Goal: Navigation & Orientation: Locate item on page

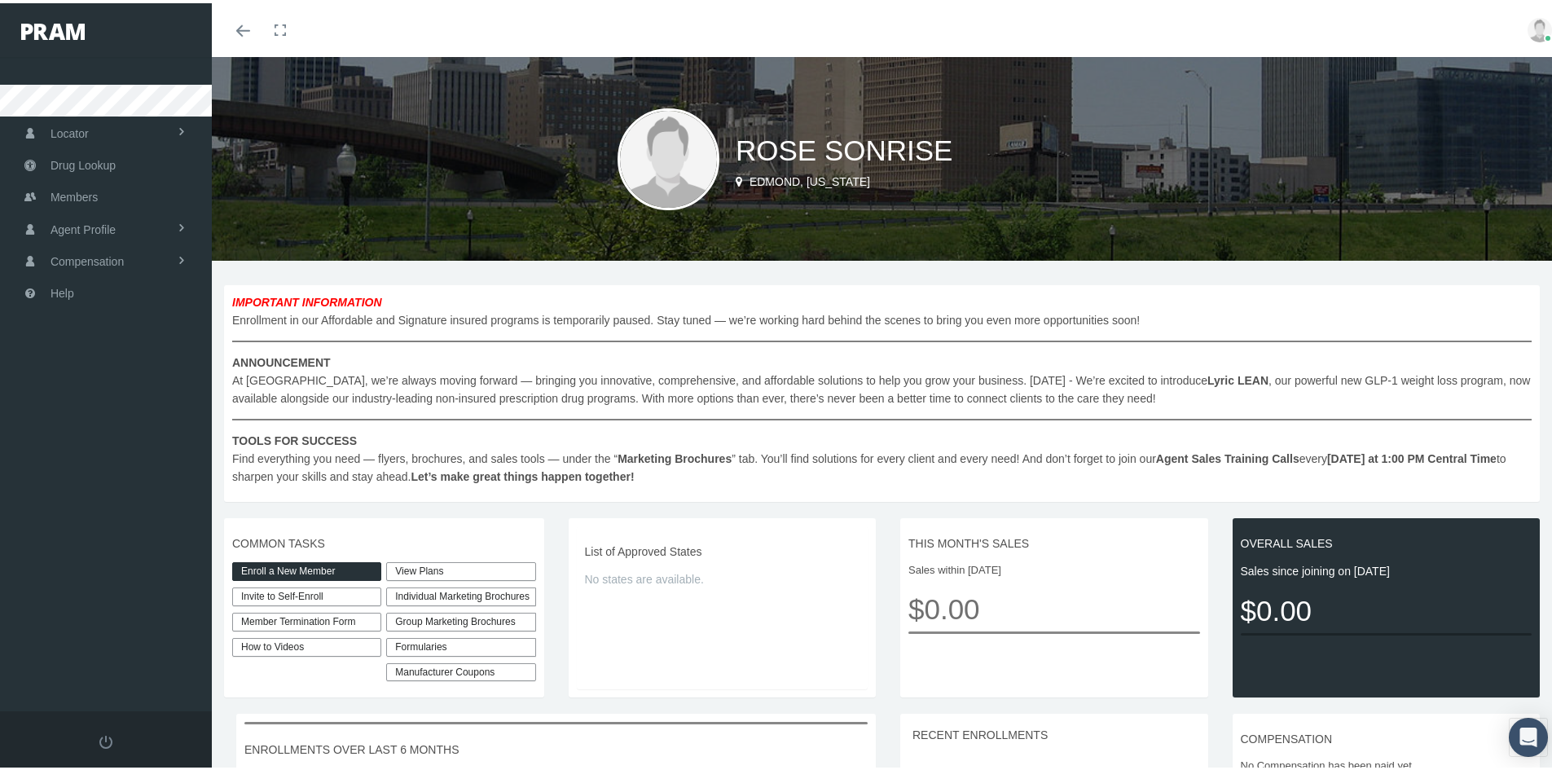
click at [668, 310] on span "IMPORTANT INFORMATION Enrollment in our Affordable and Signature insured progra…" at bounding box center [881, 386] width 1299 height 192
drag, startPoint x: 567, startPoint y: 301, endPoint x: 525, endPoint y: 300, distance: 41.6
click at [559, 301] on span "IMPORTANT INFORMATION Enrollment in our Affordable and Signature insured progra…" at bounding box center [881, 386] width 1299 height 192
drag, startPoint x: 525, startPoint y: 300, endPoint x: 456, endPoint y: 309, distance: 69.8
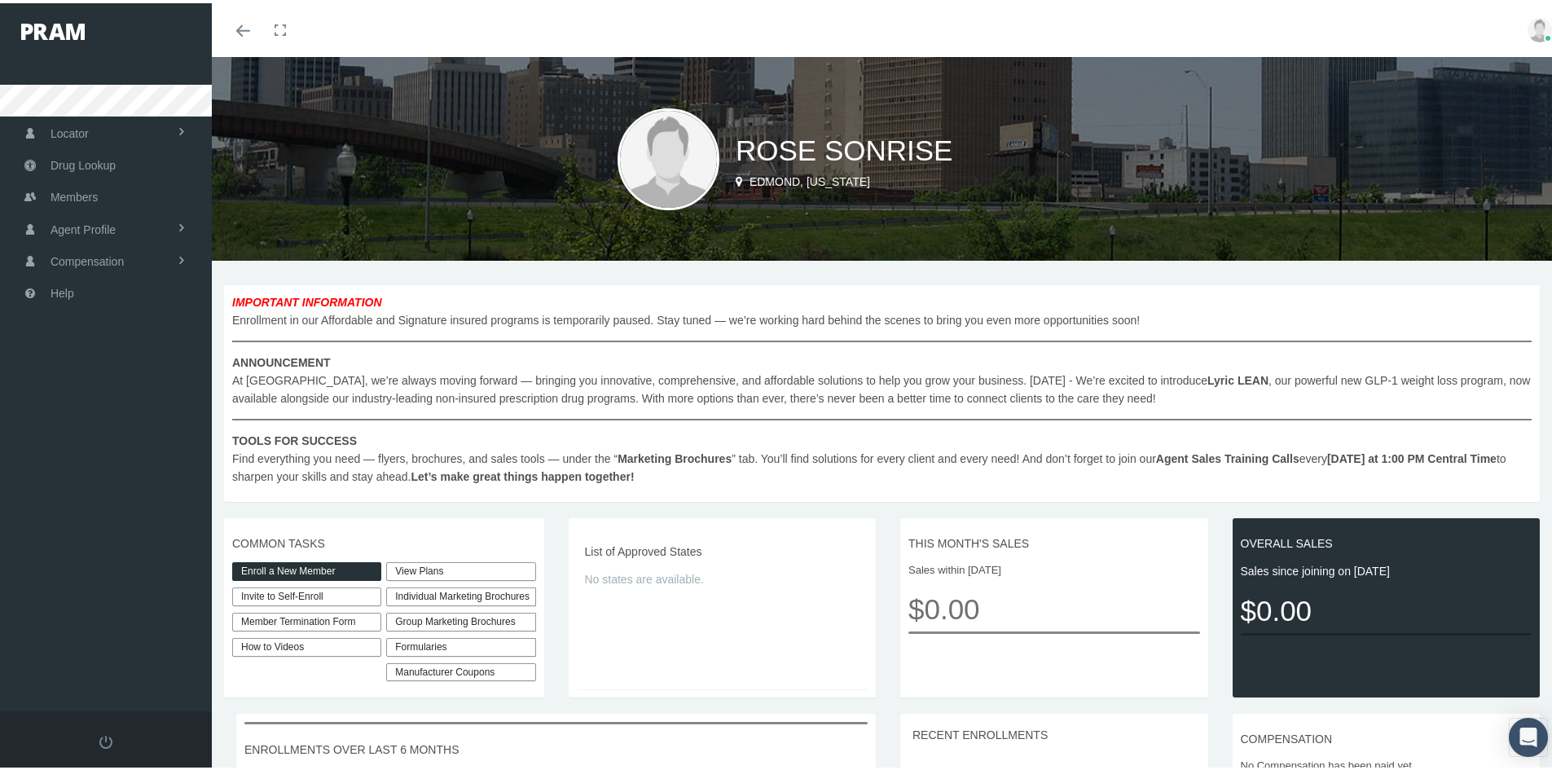
click at [465, 305] on span "IMPORTANT INFORMATION Enrollment in our Affordable and Signature insured progra…" at bounding box center [881, 386] width 1299 height 192
click at [384, 331] on span "IMPORTANT INFORMATION Enrollment in our Affordable and Signature insured progra…" at bounding box center [881, 386] width 1299 height 192
drag, startPoint x: 384, startPoint y: 320, endPoint x: 670, endPoint y: 319, distance: 285.1
click at [670, 319] on span "IMPORTANT INFORMATION Enrollment in our Affordable and Signature insured progra…" at bounding box center [881, 386] width 1299 height 192
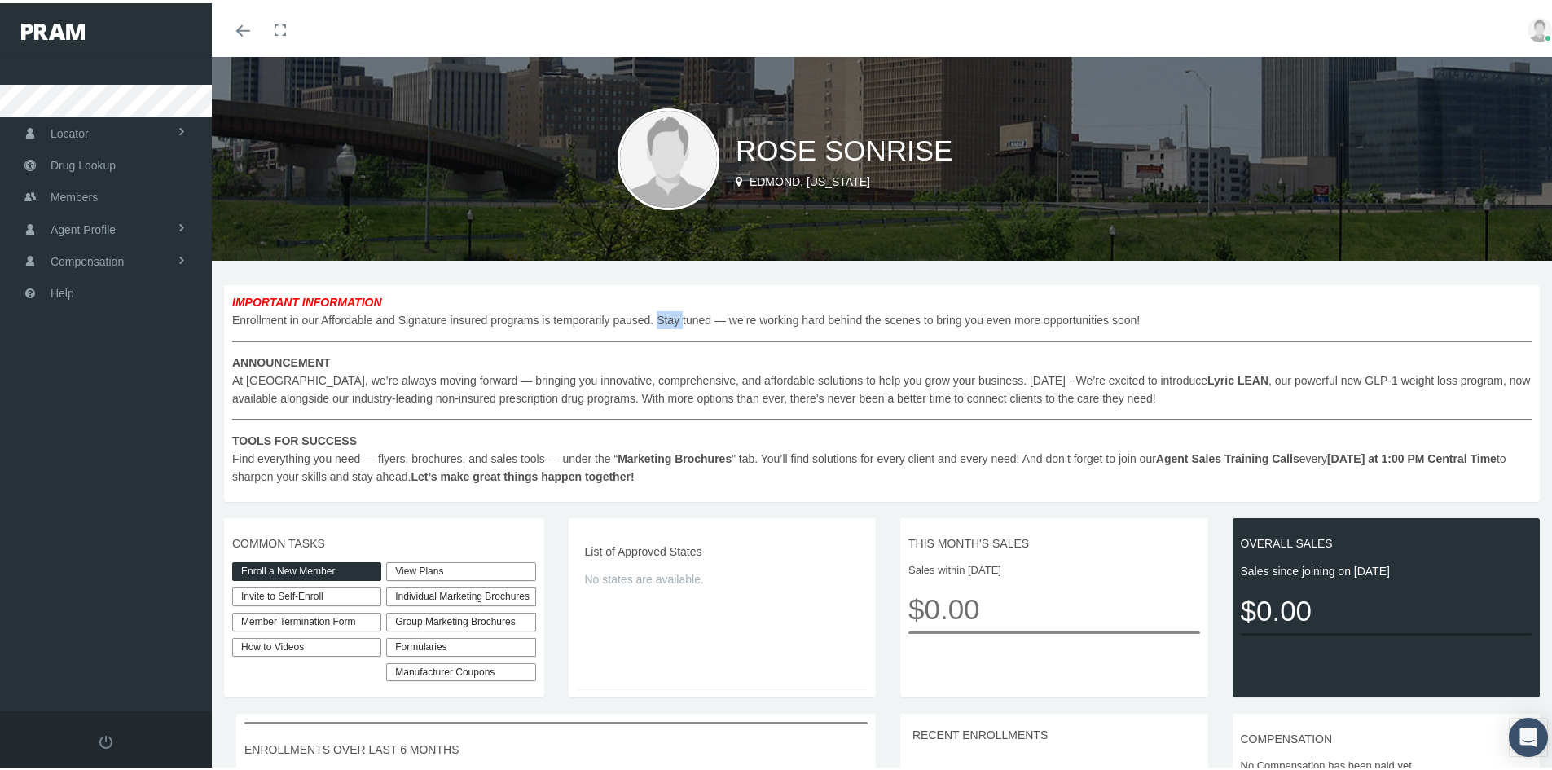
click at [670, 319] on span "IMPORTANT INFORMATION Enrollment in our Affordable and Signature insured progra…" at bounding box center [881, 386] width 1299 height 192
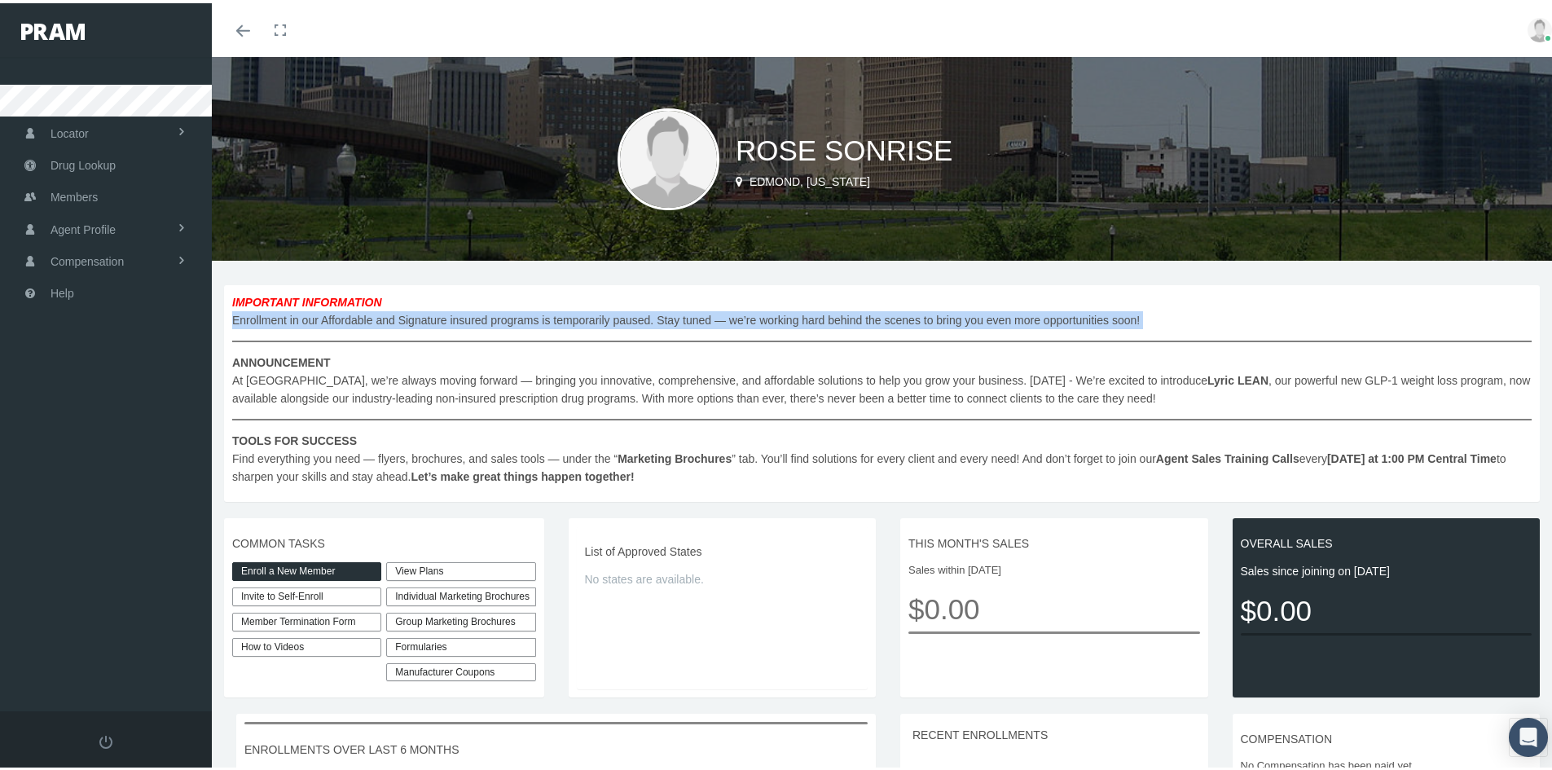
click at [670, 319] on span "IMPORTANT INFORMATION Enrollment in our Affordable and Signature insured progra…" at bounding box center [881, 386] width 1299 height 192
click at [649, 319] on span "IMPORTANT INFORMATION Enrollment in our Affordable and Signature insured progra…" at bounding box center [881, 386] width 1299 height 192
